Goal: Transaction & Acquisition: Book appointment/travel/reservation

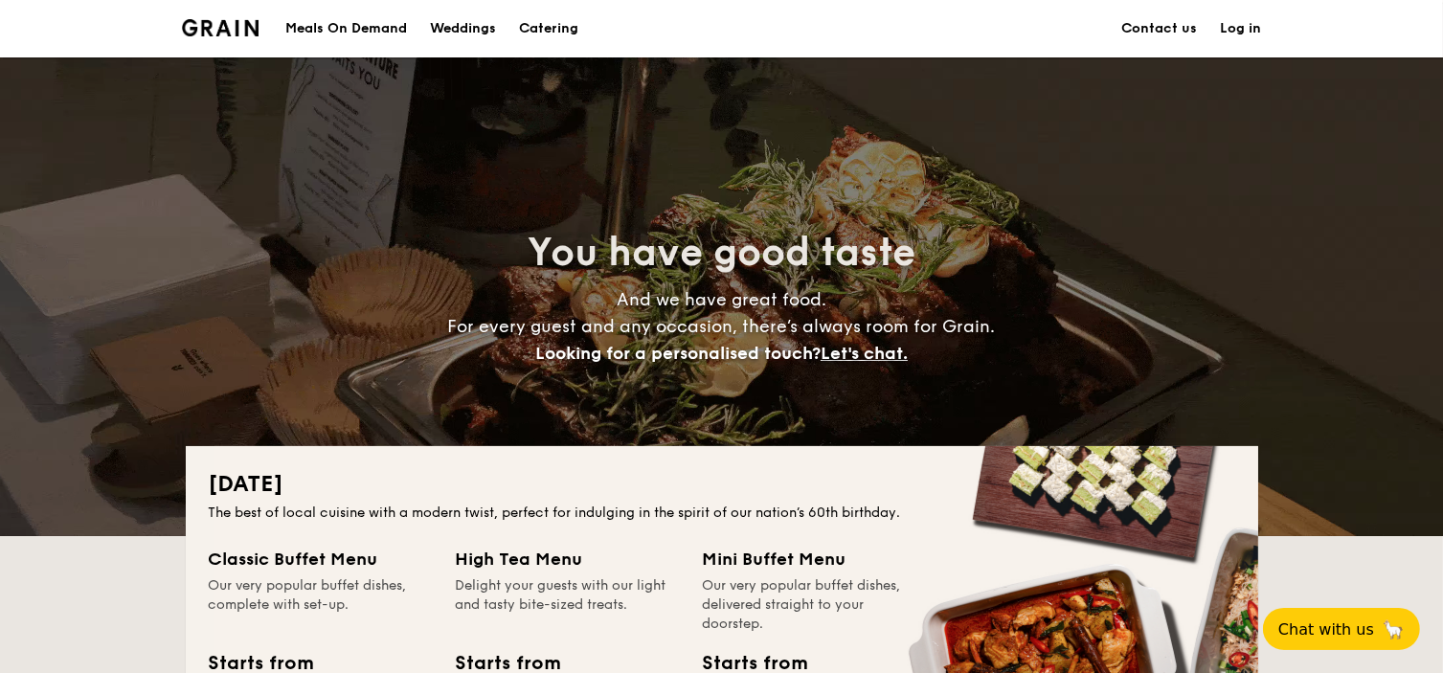
click at [551, 25] on h1 "Catering" at bounding box center [548, 28] width 59 height 57
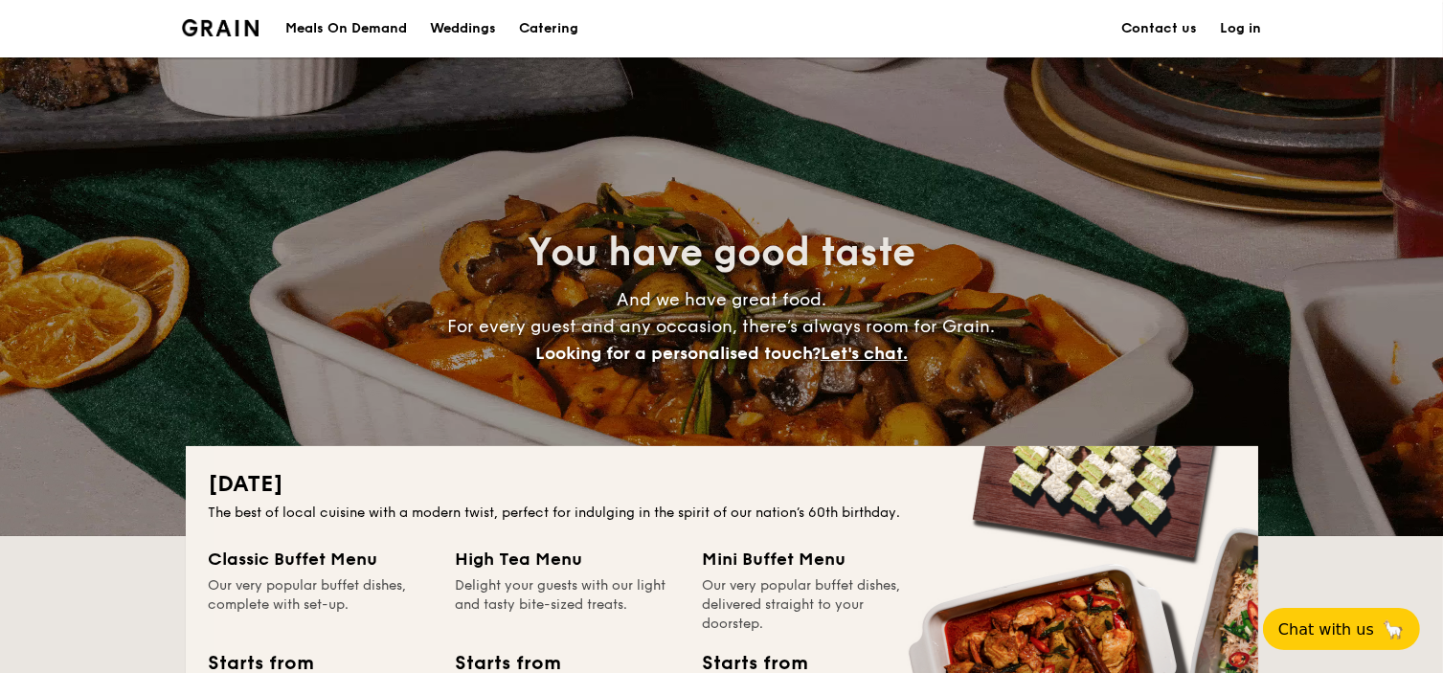
click at [563, 28] on h1 "Catering" at bounding box center [548, 28] width 59 height 57
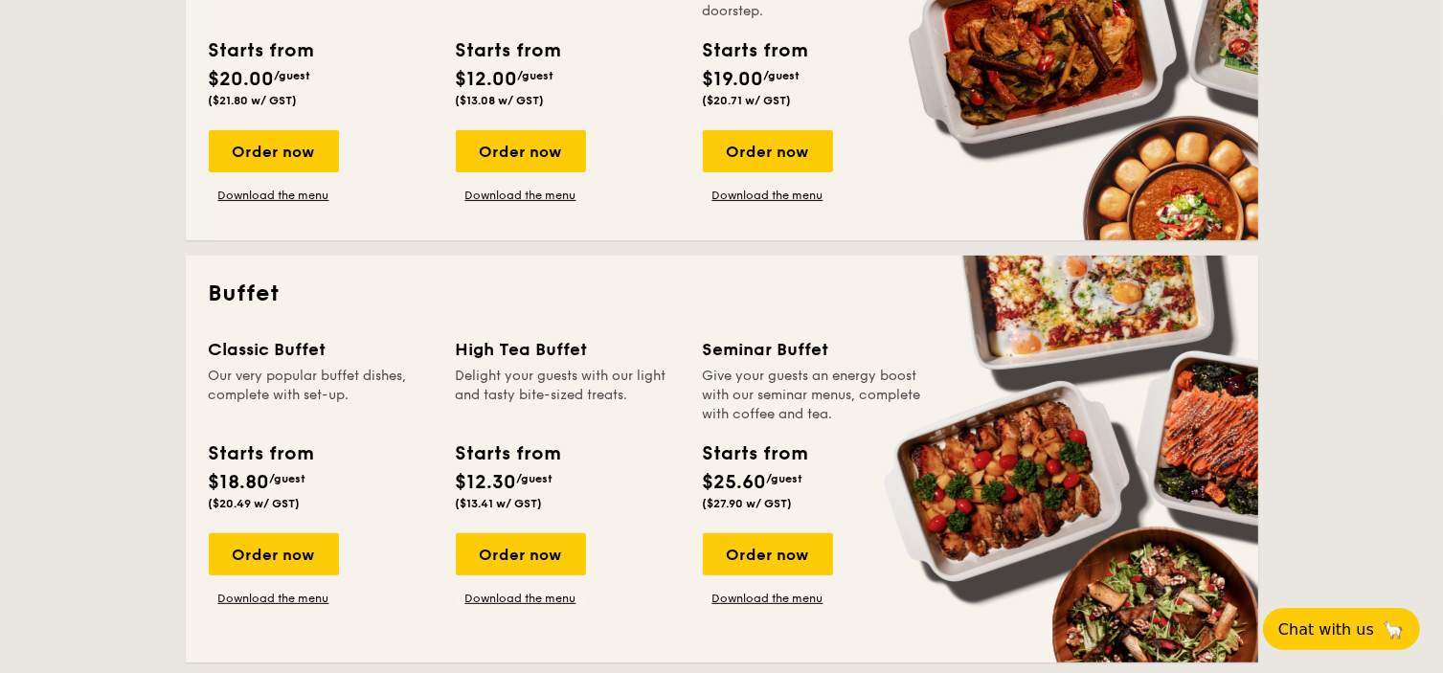
scroll to position [766, 0]
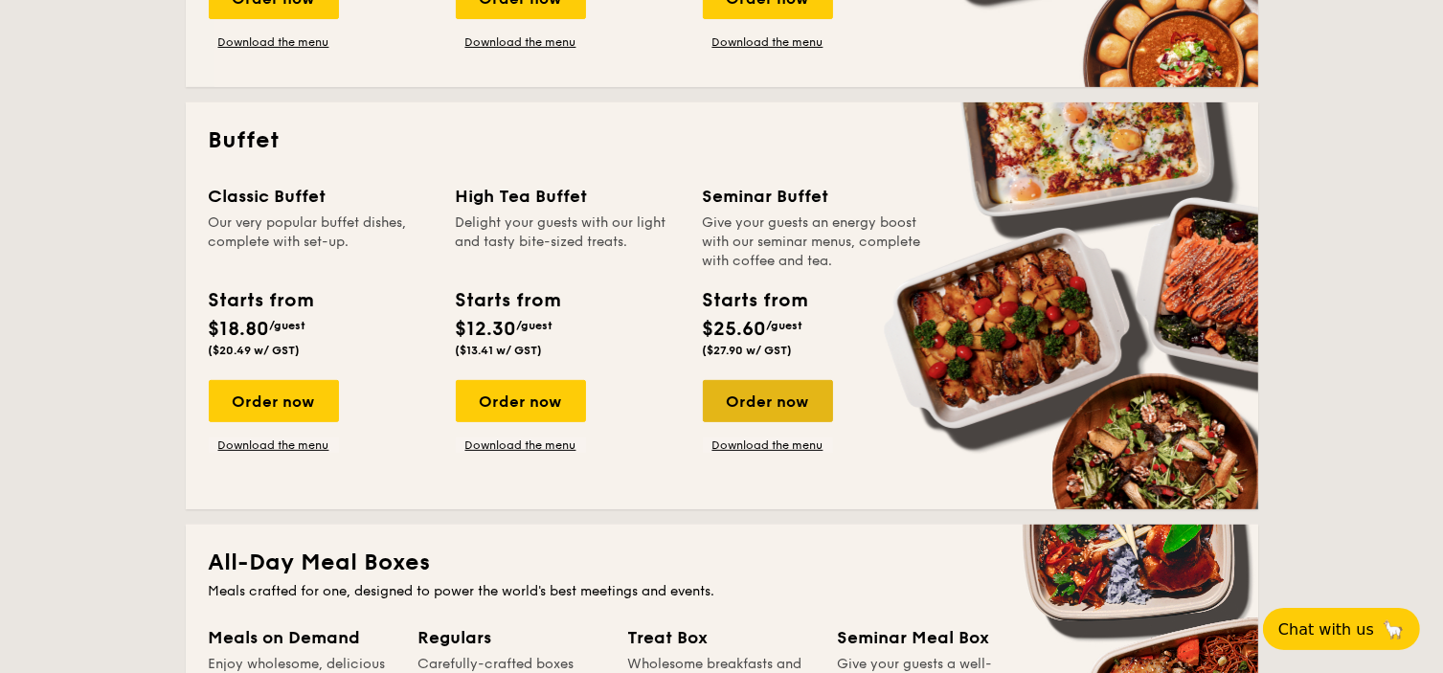
click at [798, 413] on div "Order now" at bounding box center [768, 401] width 130 height 42
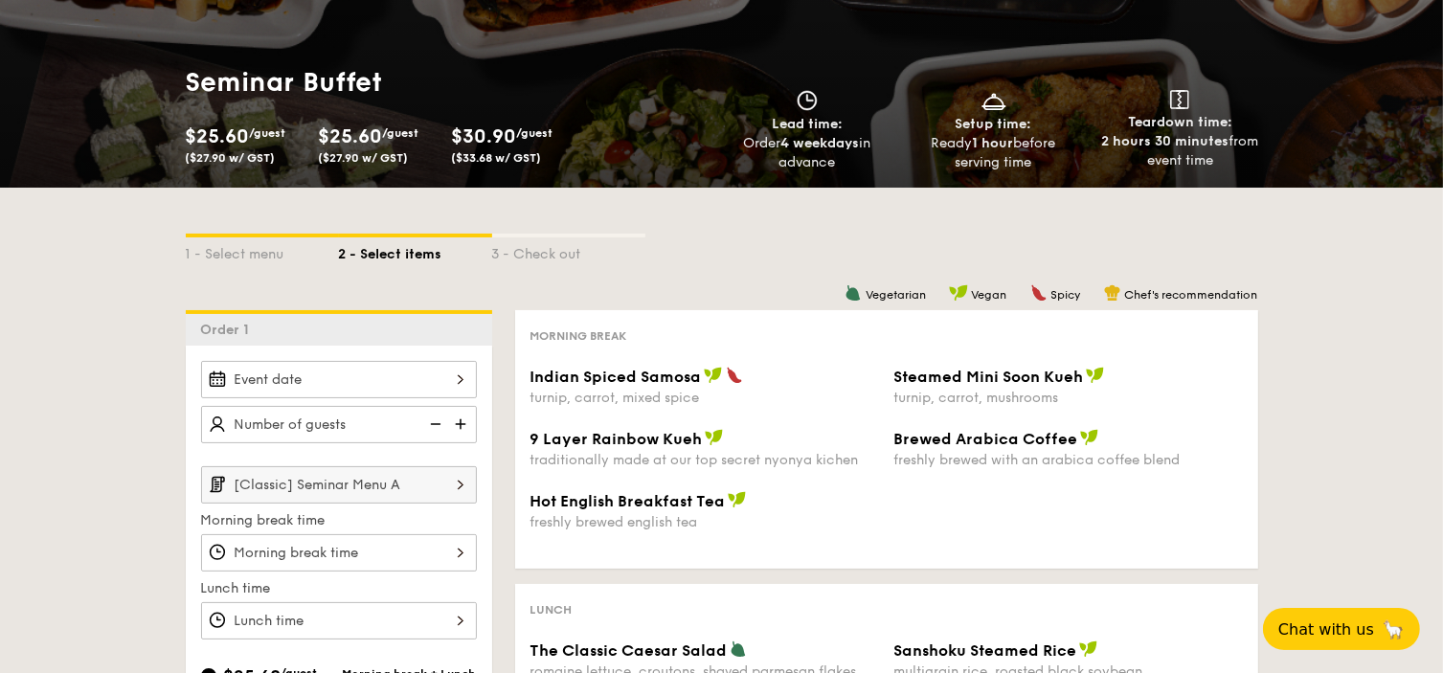
scroll to position [192, 0]
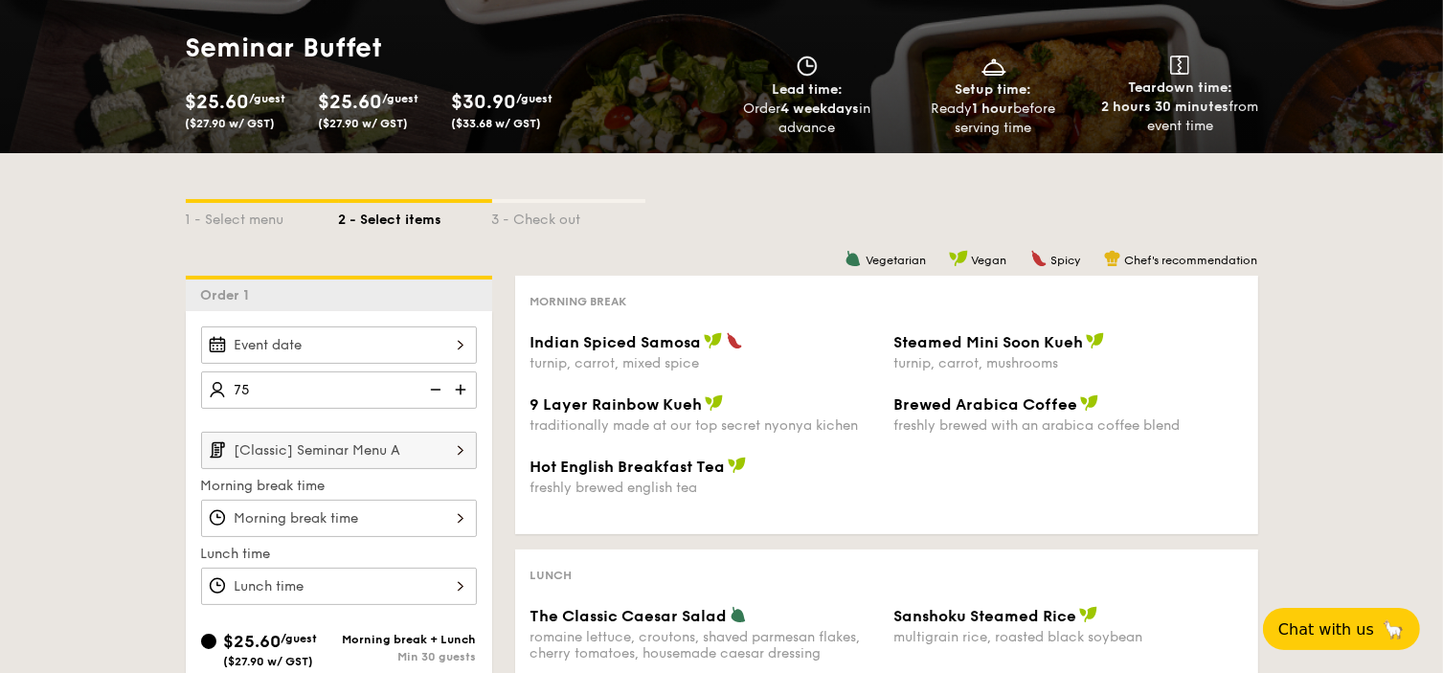
type input "75 guests"
click at [119, 418] on div "1 - Select menu 2 - Select items 3 - Check out Order 1 75 guests [Classic] Semi…" at bounding box center [721, 680] width 1443 height 1054
click at [314, 354] on div at bounding box center [339, 345] width 276 height 37
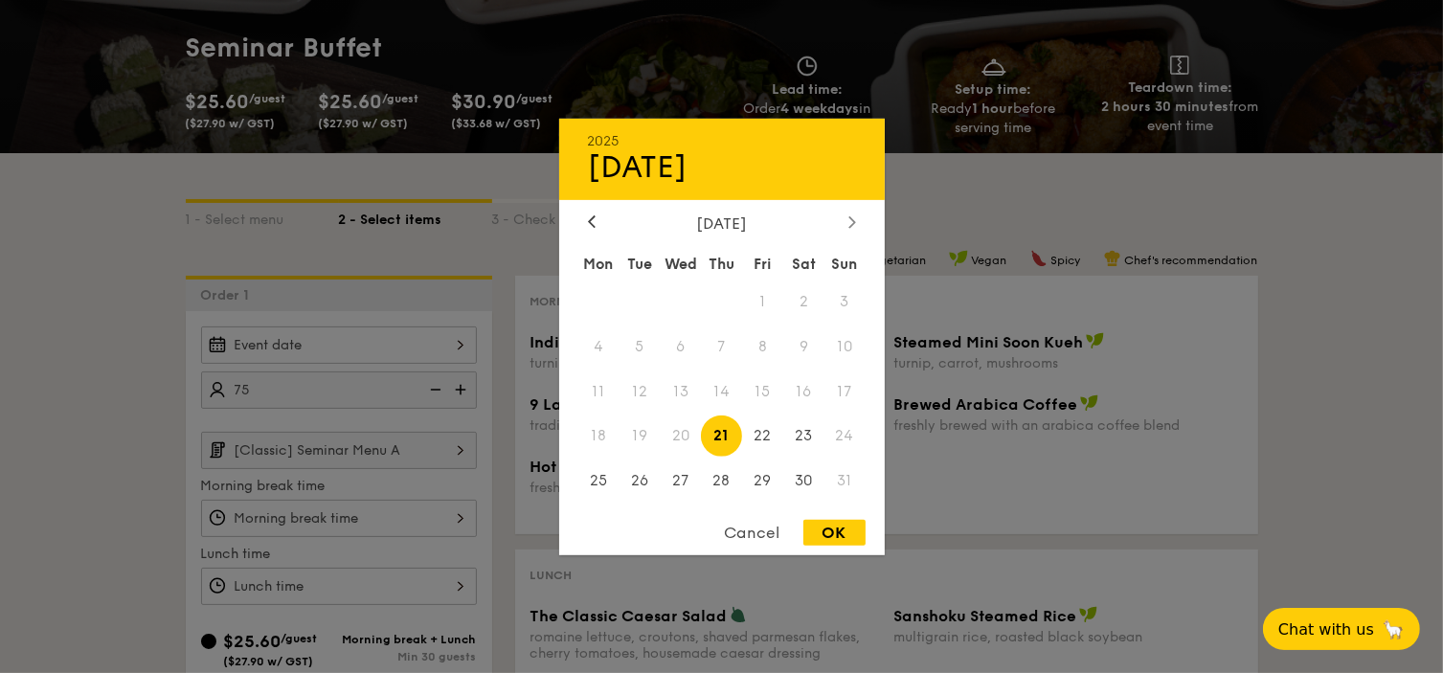
click at [851, 216] on icon at bounding box center [851, 221] width 6 height 11
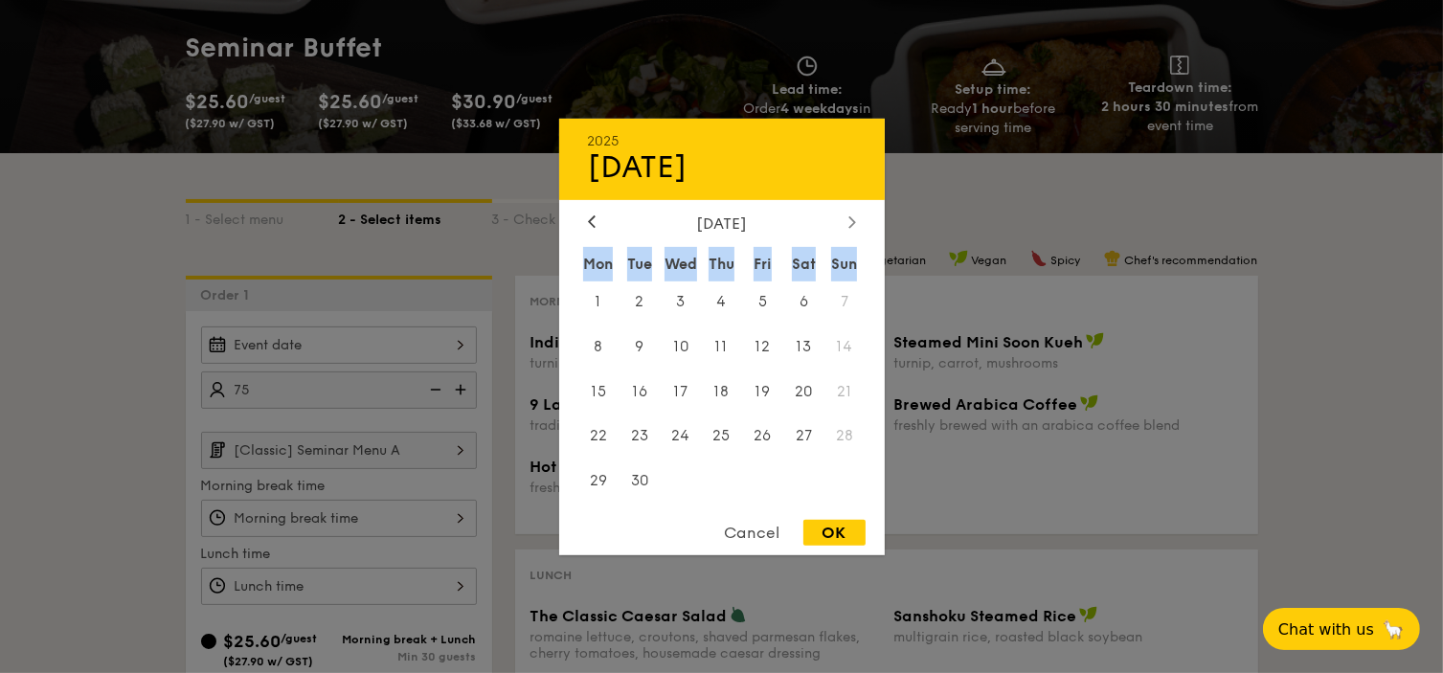
click at [851, 216] on icon at bounding box center [851, 221] width 6 height 11
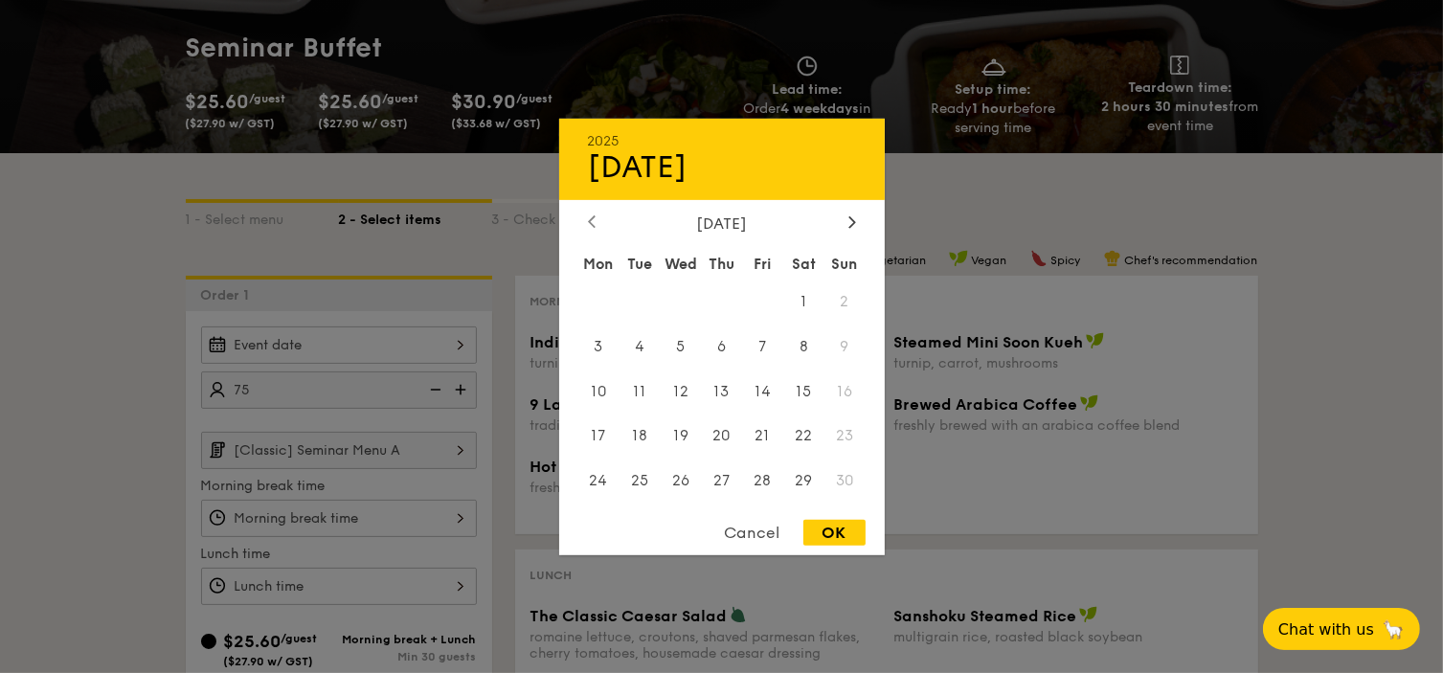
click at [591, 221] on icon at bounding box center [592, 221] width 6 height 11
click at [771, 395] on span "19" at bounding box center [762, 391] width 41 height 41
click at [819, 393] on span "20" at bounding box center [803, 391] width 41 height 41
click at [776, 391] on span "19" at bounding box center [762, 391] width 41 height 41
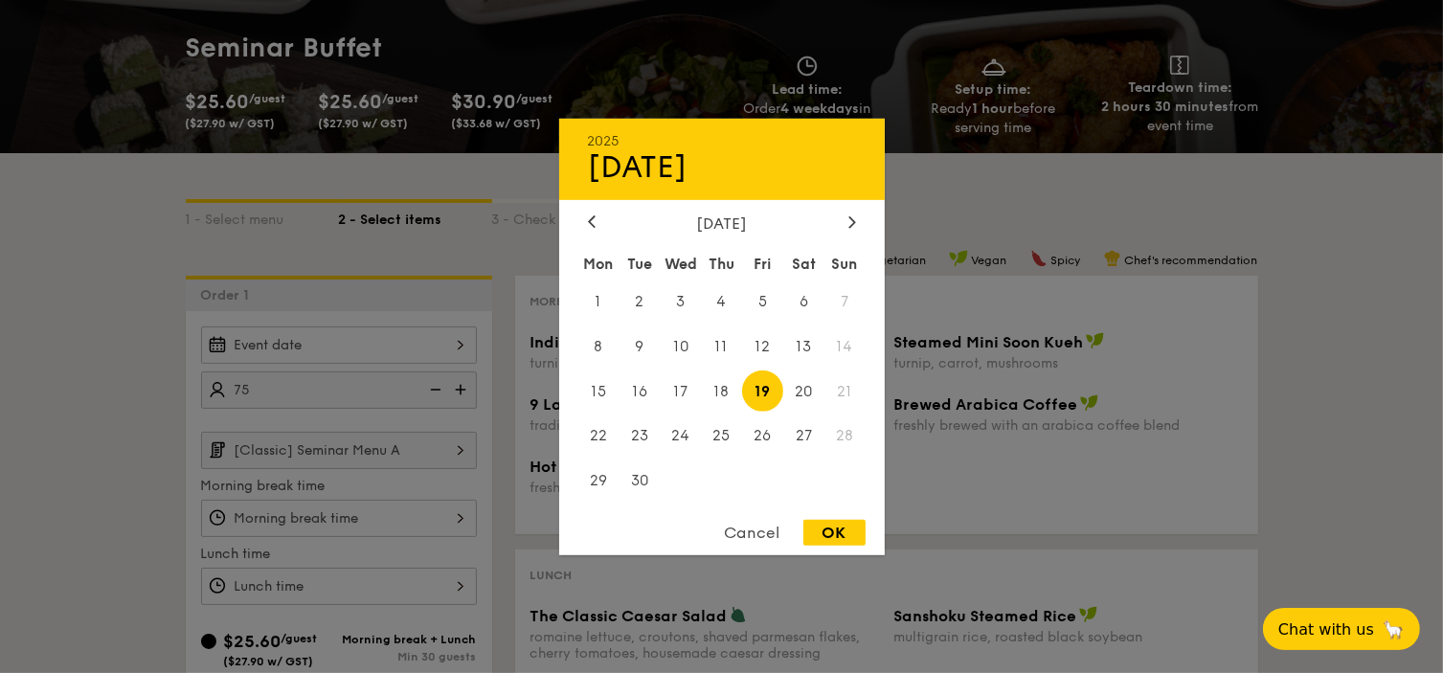
click at [841, 528] on div "OK" at bounding box center [834, 533] width 62 height 26
type input "[DATE]"
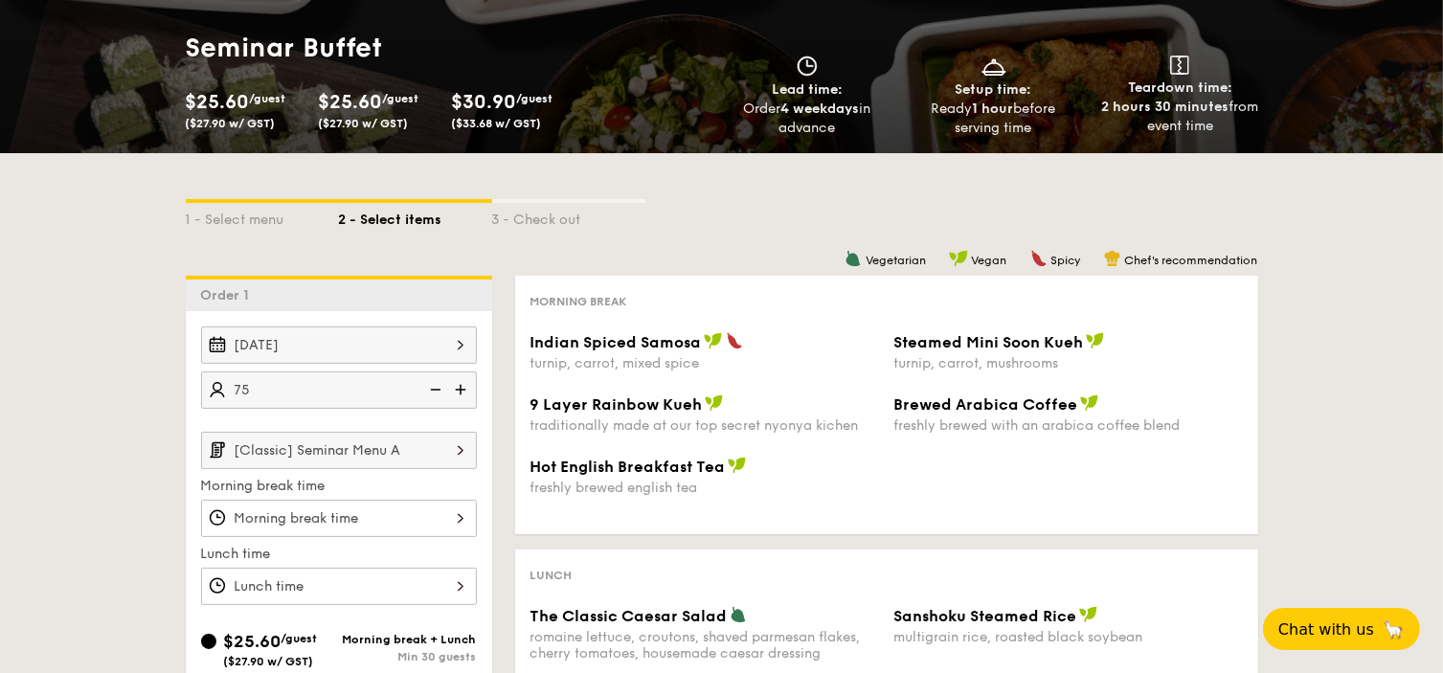
click at [638, 539] on div "Vegetarian Vegan Spicy Chef's recommendation Morning break Indian Spiced Samosa…" at bounding box center [875, 613] width 766 height 675
click at [404, 435] on input "[Classic] Seminar Menu A" at bounding box center [339, 450] width 276 height 37
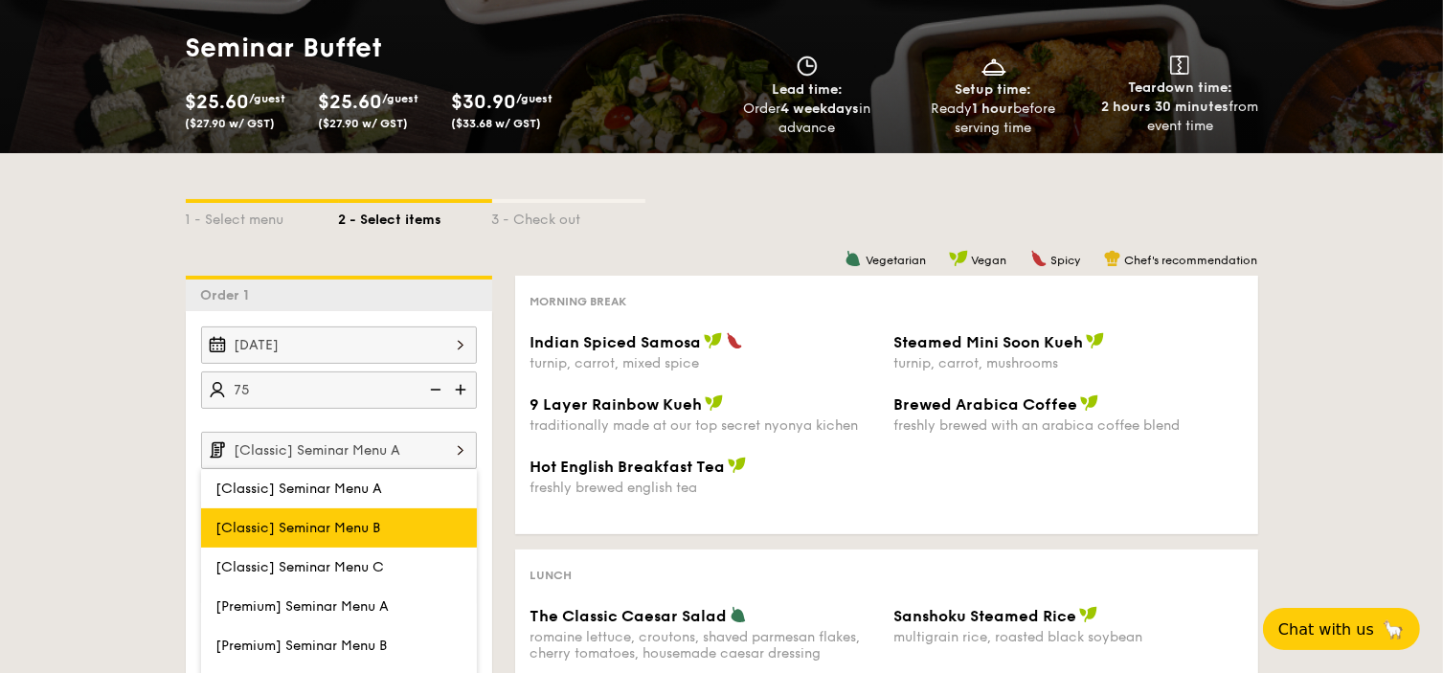
click at [419, 511] on label "[Classic] Seminar Menu B" at bounding box center [339, 528] width 276 height 39
click at [0, 0] on input "[Classic] Seminar Menu B" at bounding box center [0, 0] width 0 height 0
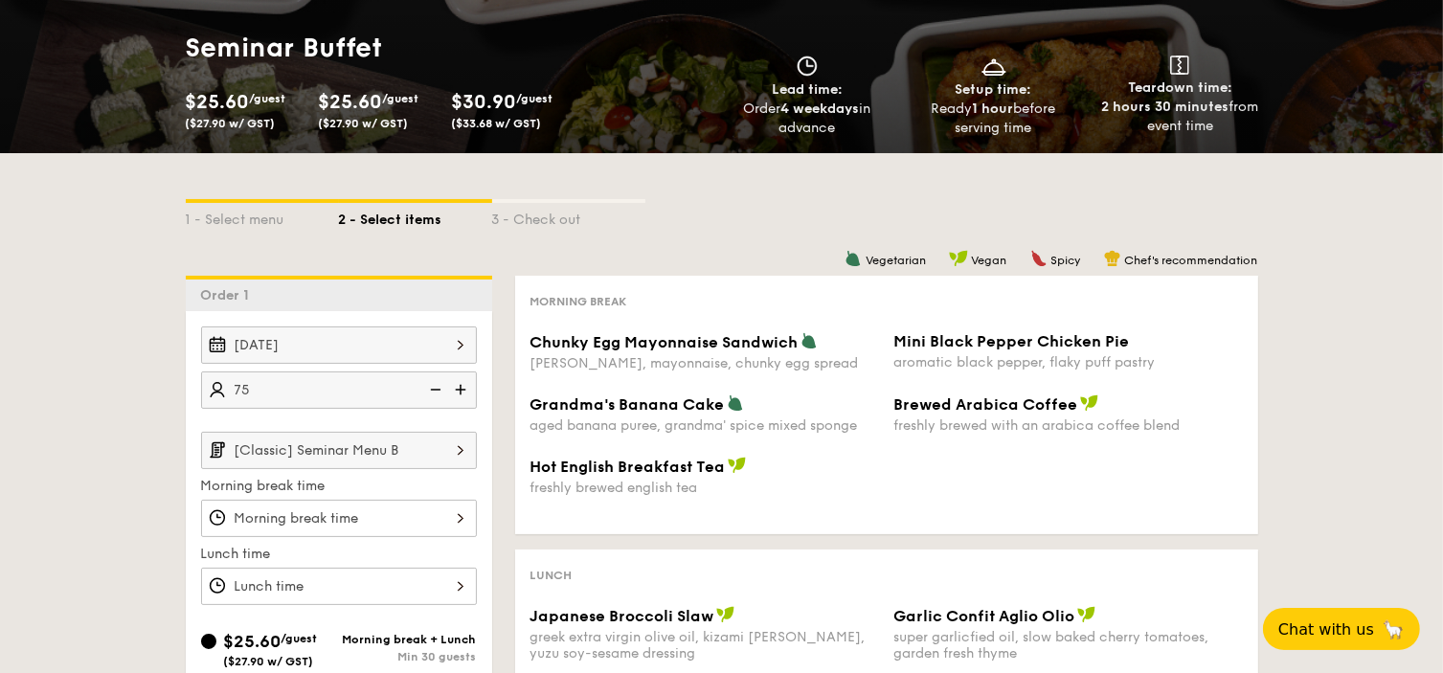
click at [513, 517] on div "Vegetarian Vegan Spicy Chef's recommendation Morning break Chunky Egg Mayonnais…" at bounding box center [875, 605] width 766 height 658
click at [421, 452] on input "[Classic] Seminar Menu B" at bounding box center [339, 450] width 276 height 37
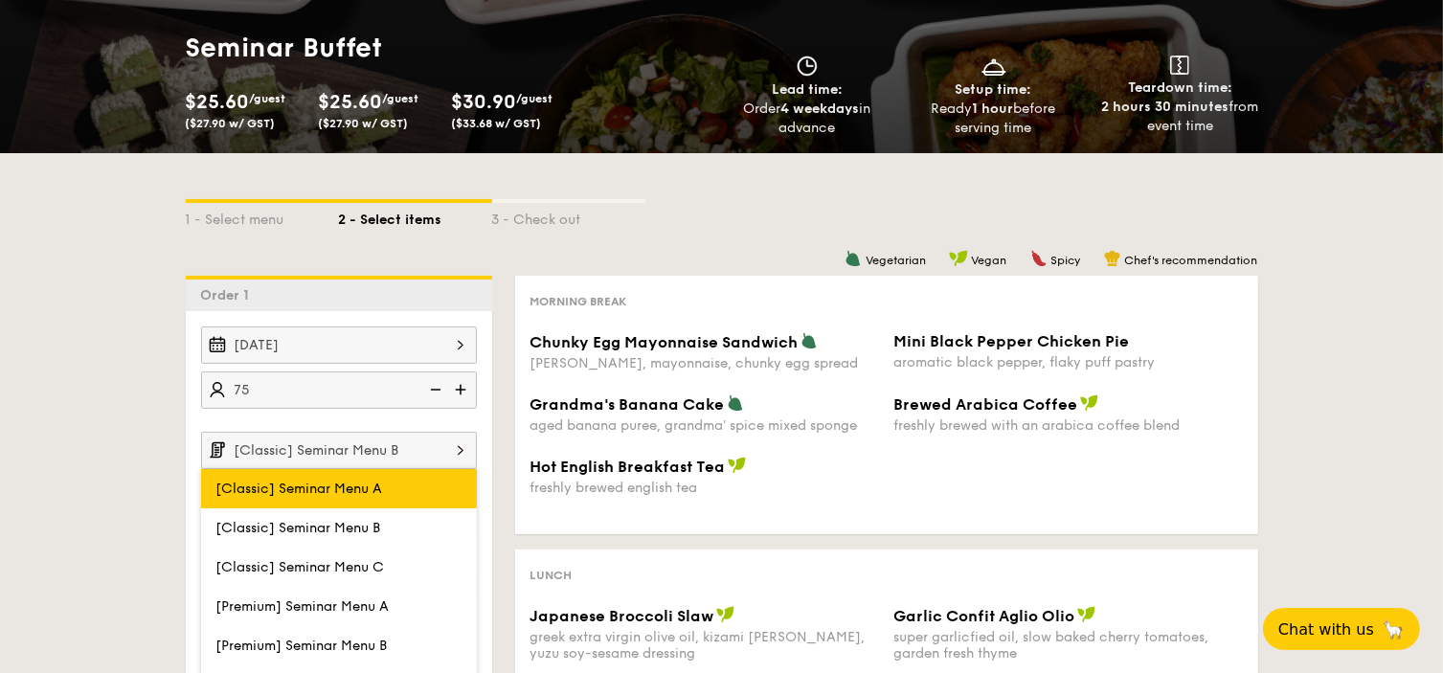
click at [409, 477] on label "[Classic] Seminar Menu A" at bounding box center [339, 488] width 276 height 39
click at [0, 0] on input "[Classic] Seminar Menu A" at bounding box center [0, 0] width 0 height 0
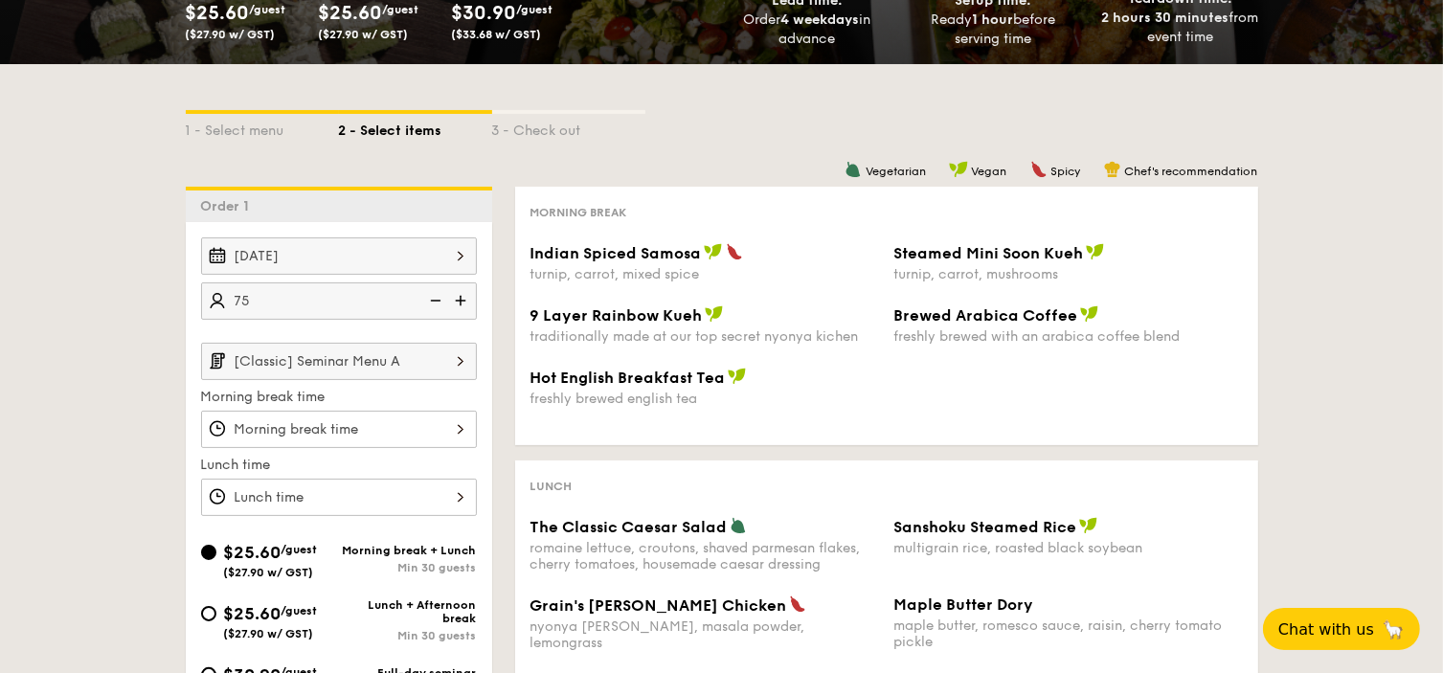
scroll to position [287, 0]
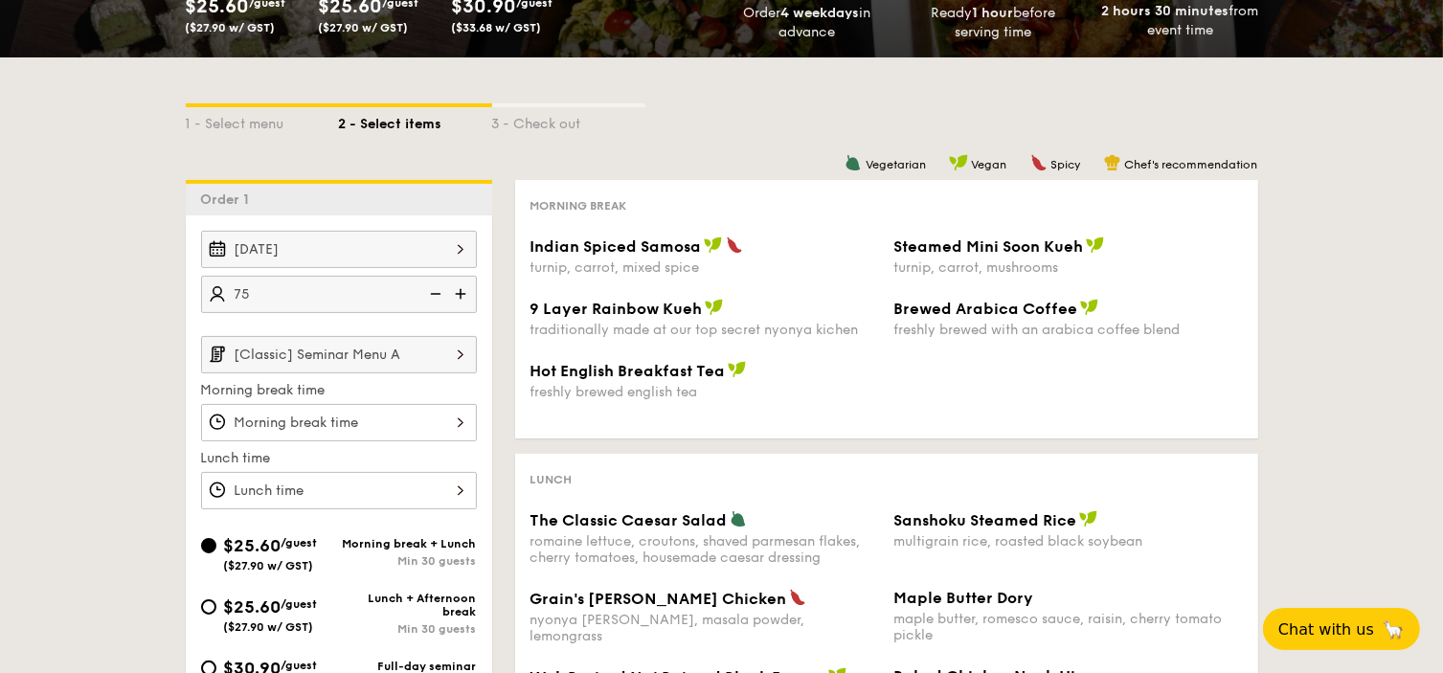
click at [403, 361] on input "[Classic] Seminar Menu A" at bounding box center [339, 354] width 276 height 37
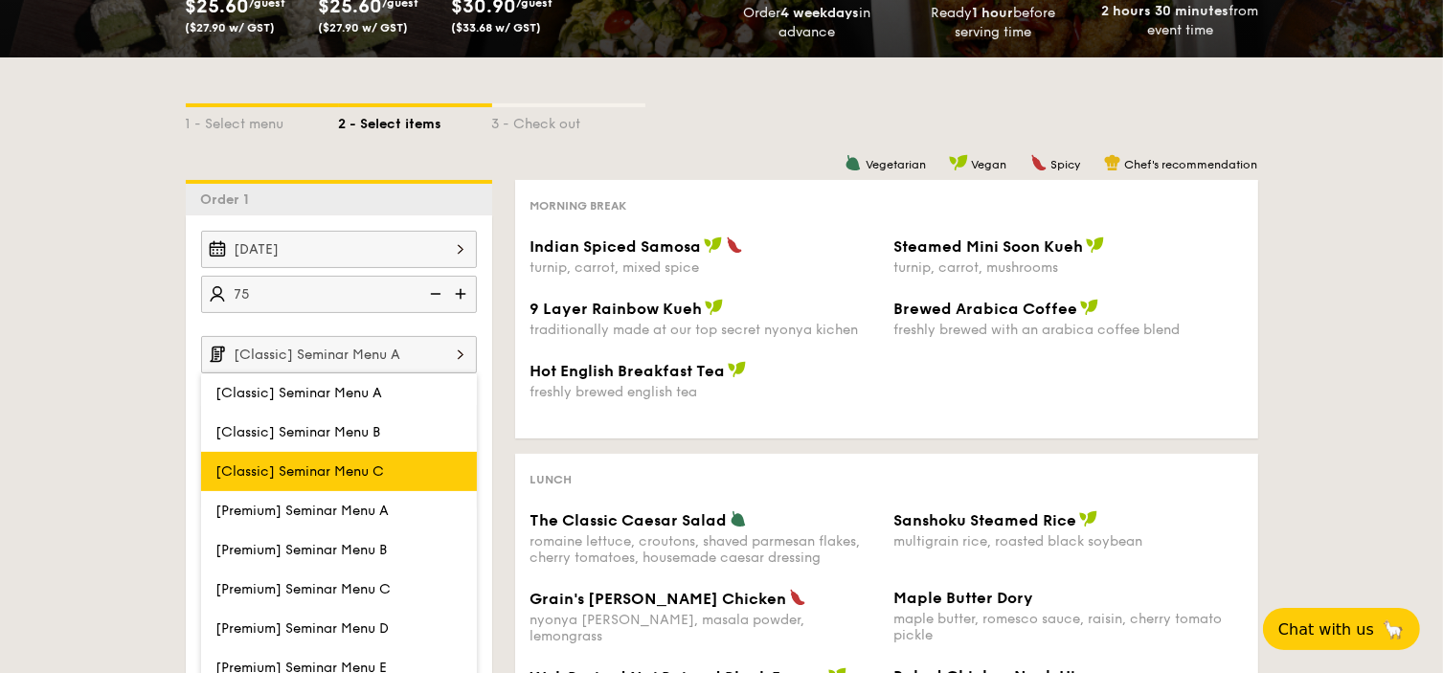
click at [405, 467] on label "[Classic] Seminar Menu C" at bounding box center [339, 471] width 276 height 39
click at [0, 0] on input "[Classic] Seminar Menu C" at bounding box center [0, 0] width 0 height 0
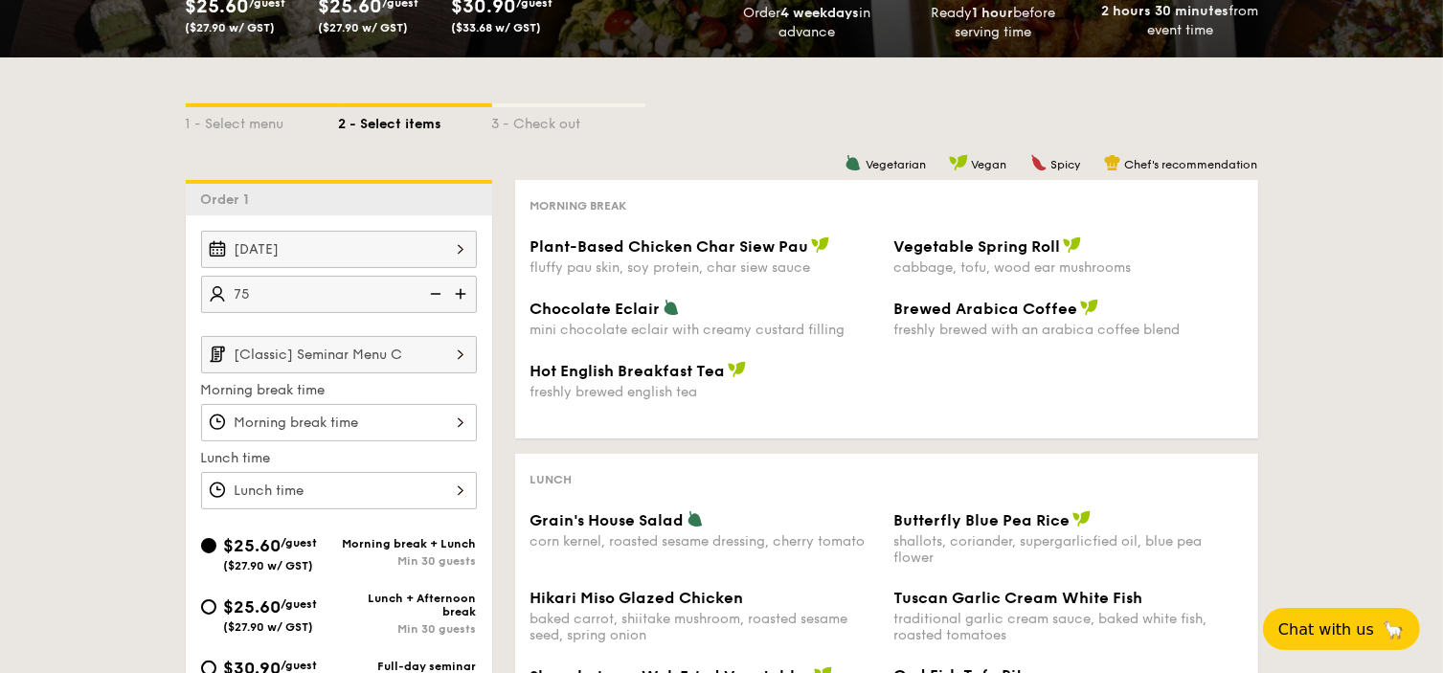
click at [434, 352] on input "[Classic] Seminar Menu C" at bounding box center [339, 354] width 276 height 37
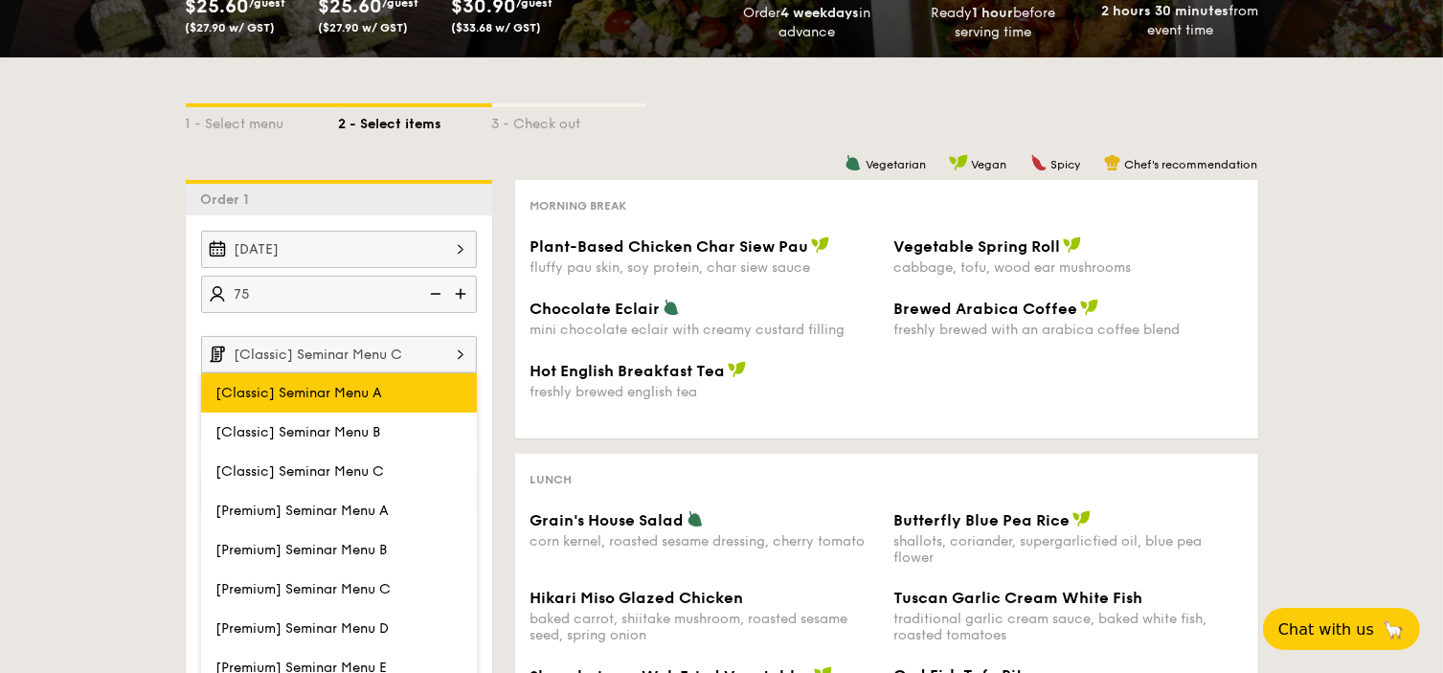
click at [423, 397] on label "[Classic] Seminar Menu A" at bounding box center [339, 392] width 276 height 39
click at [0, 0] on input "[Classic] Seminar Menu A" at bounding box center [0, 0] width 0 height 0
type input "[Classic] Seminar Menu A"
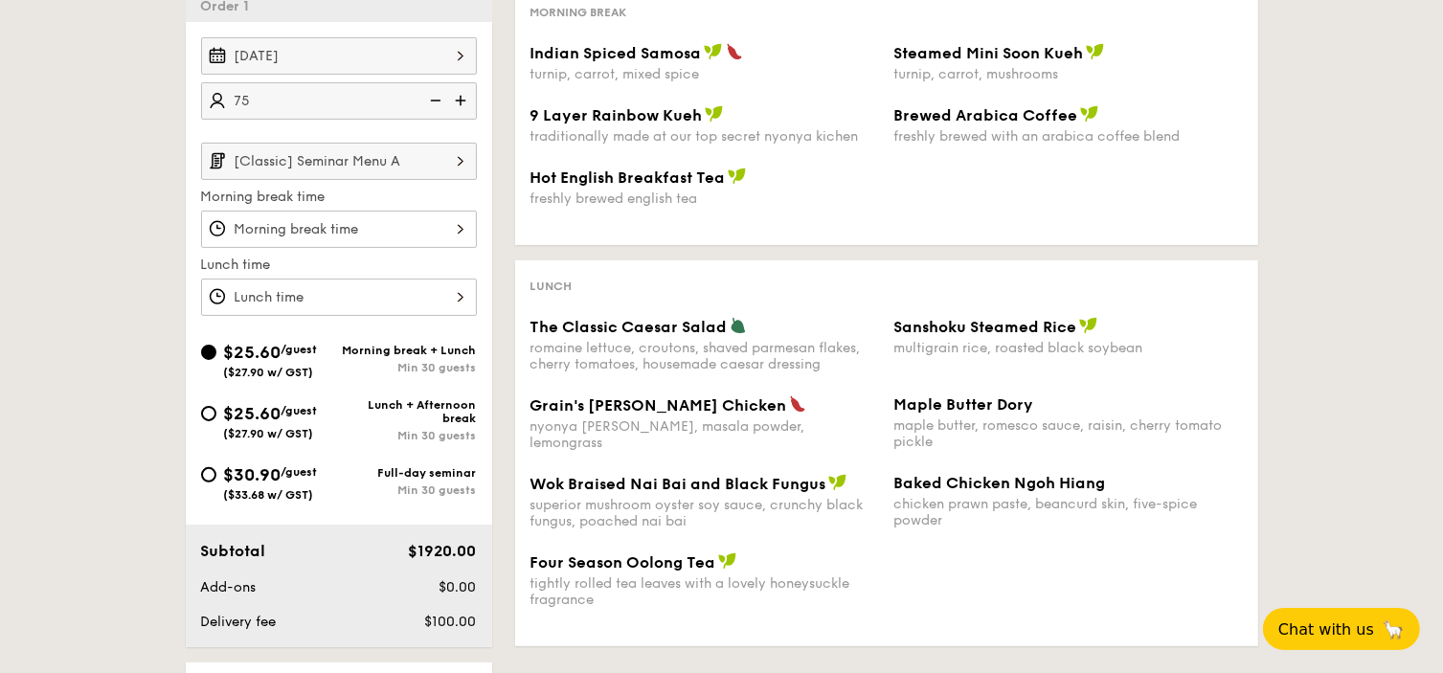
scroll to position [479, 0]
click at [199, 477] on div "$30.90 /guest ($33.68 w/ GST) Full-day seminar Min 30 guests" at bounding box center [338, 490] width 291 height 52
click at [211, 474] on input "$30.90 /guest ($33.68 w/ GST) Full-day seminar Min 30 guests" at bounding box center [208, 476] width 15 height 15
radio input "true"
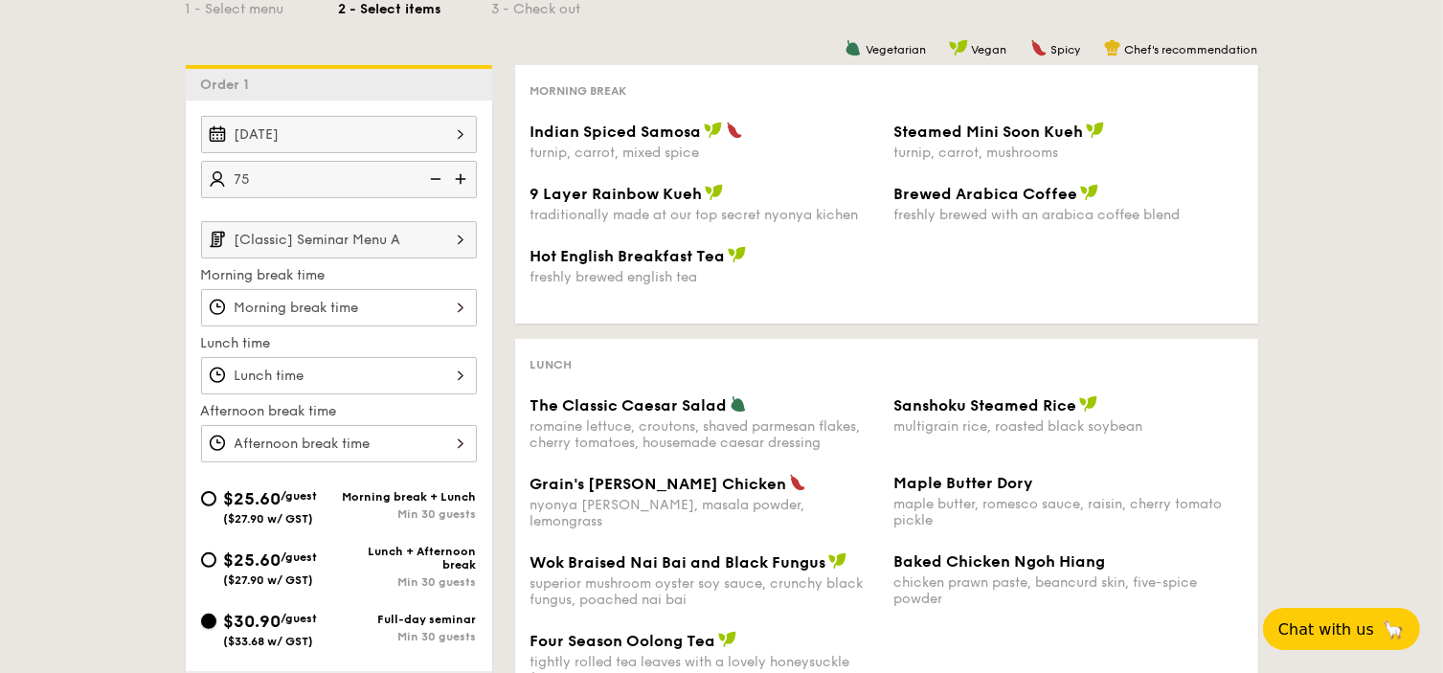
scroll to position [383, 0]
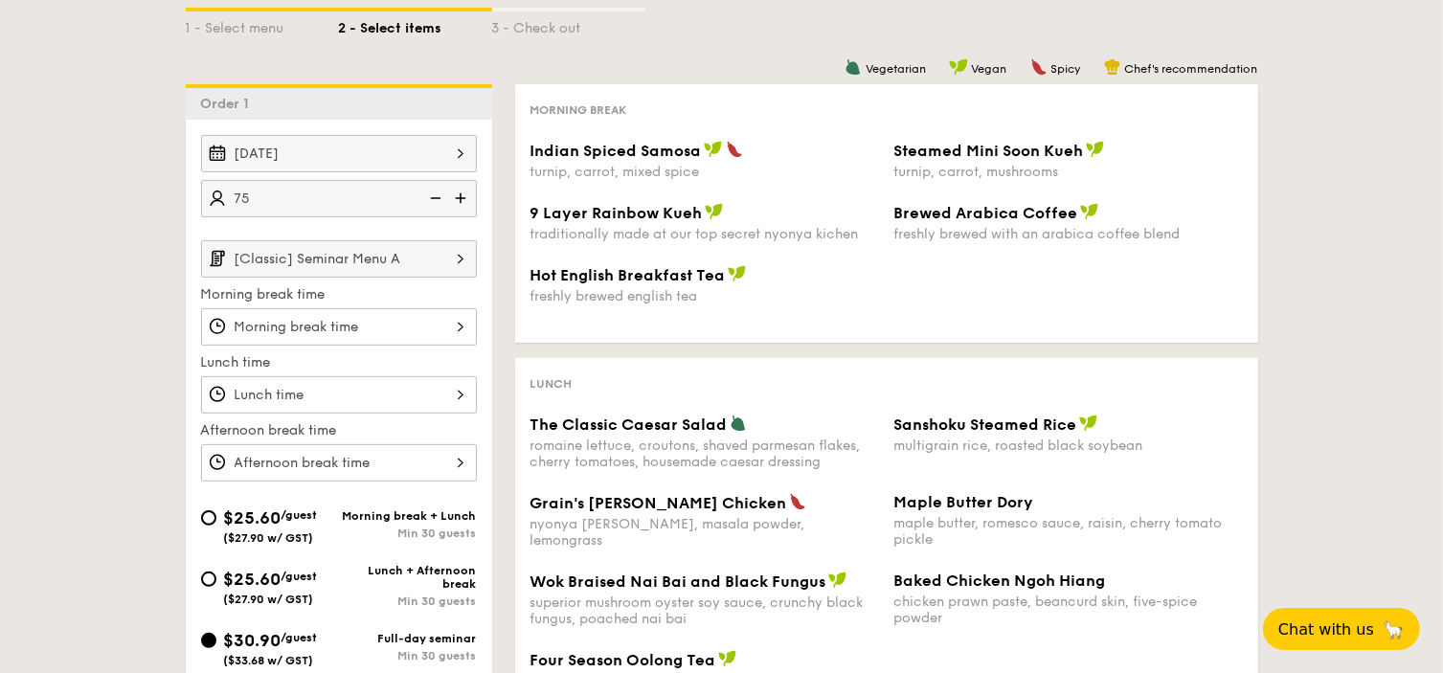
click at [396, 257] on input "[Classic] Seminar Menu A" at bounding box center [339, 258] width 276 height 37
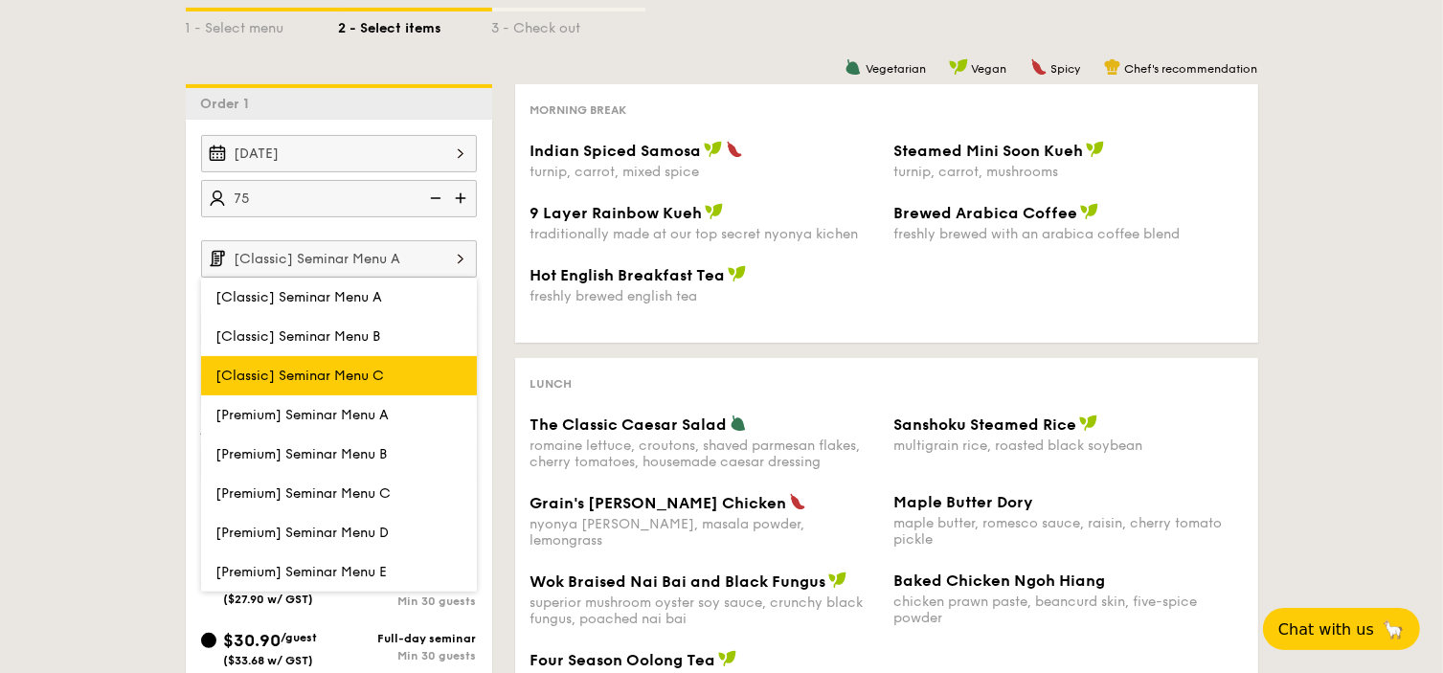
click at [410, 373] on label "[Classic] Seminar Menu C" at bounding box center [339, 375] width 276 height 39
click at [0, 0] on input "[Classic] Seminar Menu C" at bounding box center [0, 0] width 0 height 0
type input "[Classic] Seminar Menu C"
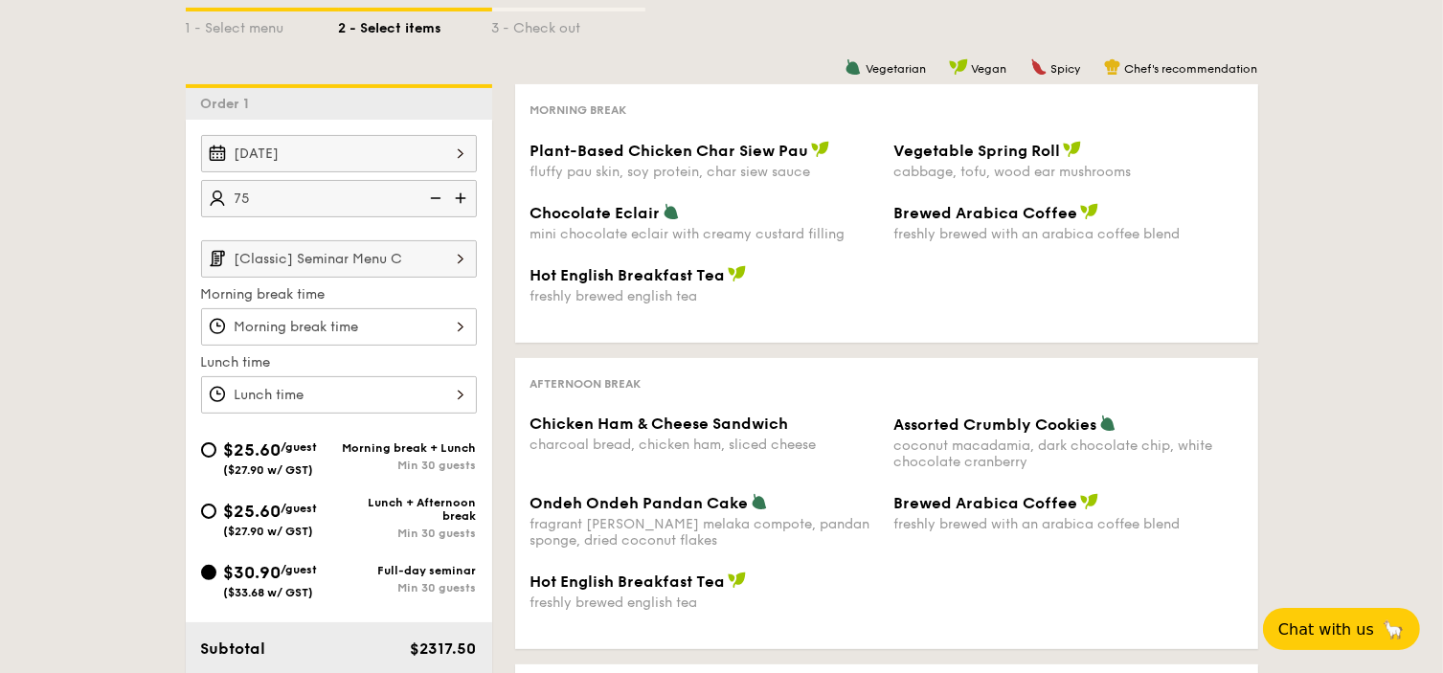
click at [414, 272] on input "[Classic] Seminar Menu C" at bounding box center [339, 258] width 276 height 37
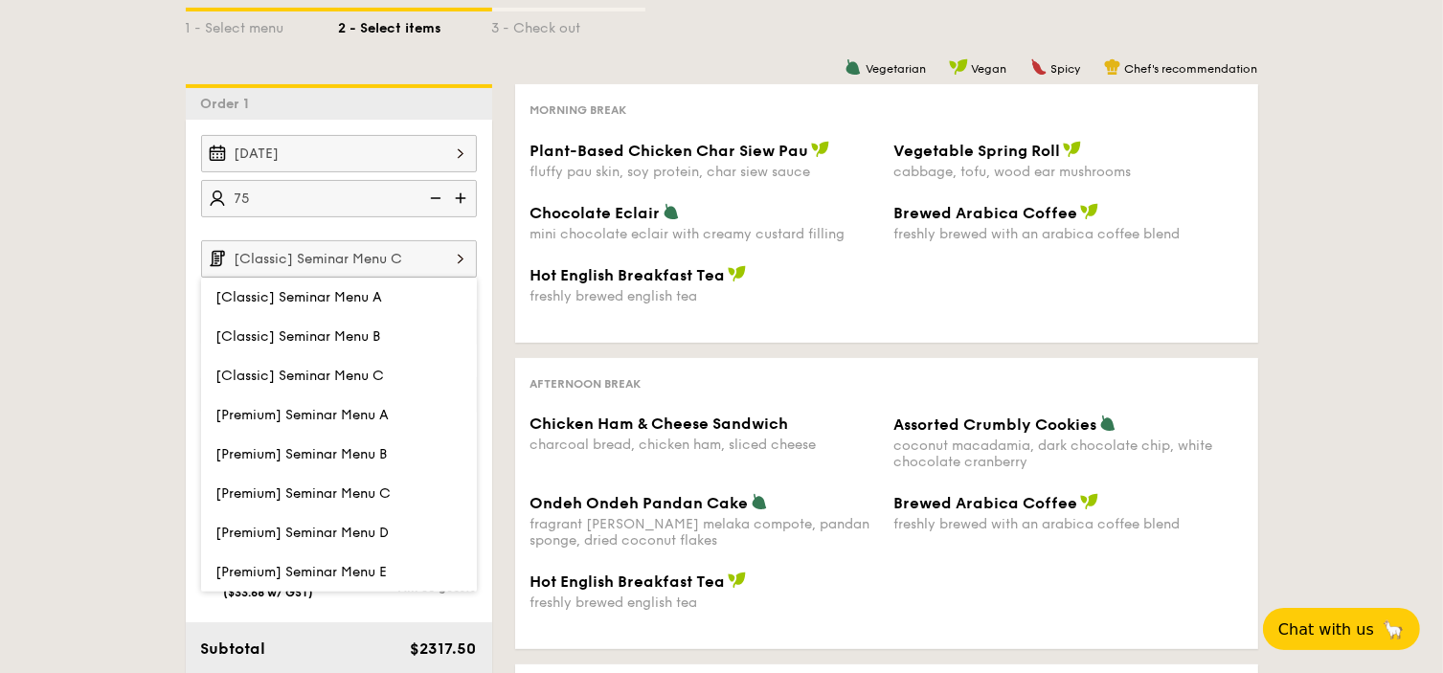
click at [653, 318] on div "Hot English Breakfast Tea freshly brewed english tea" at bounding box center [887, 296] width 728 height 62
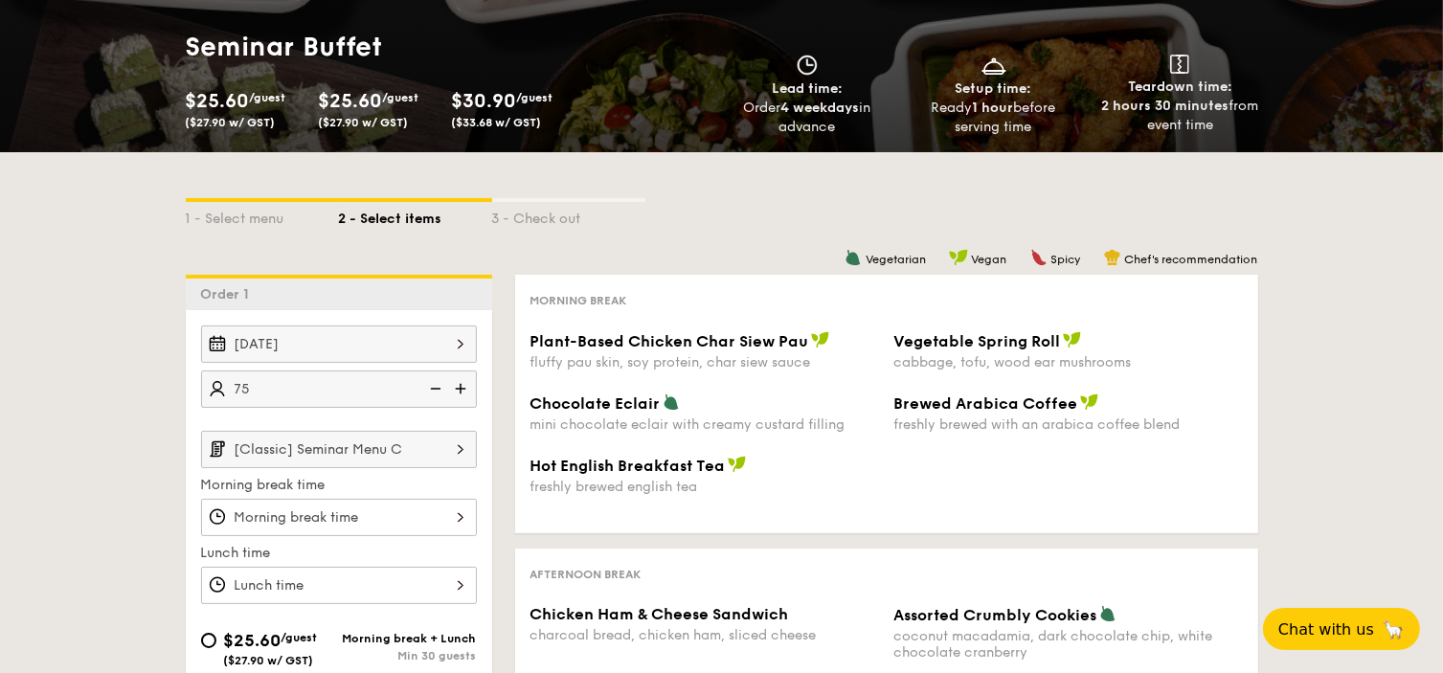
scroll to position [192, 0]
